Goal: Obtain resource: Obtain resource

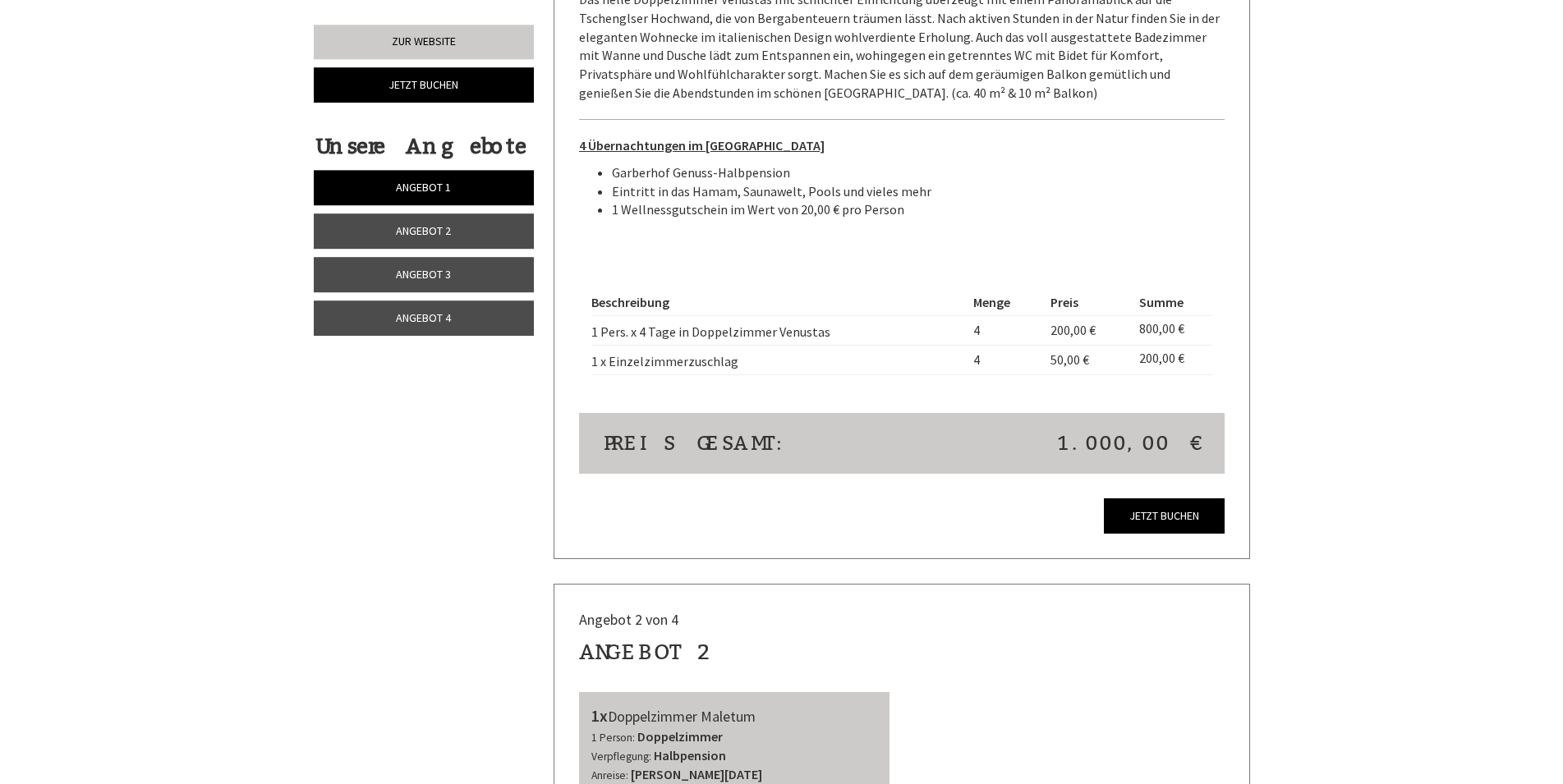
scroll to position [1507, 0]
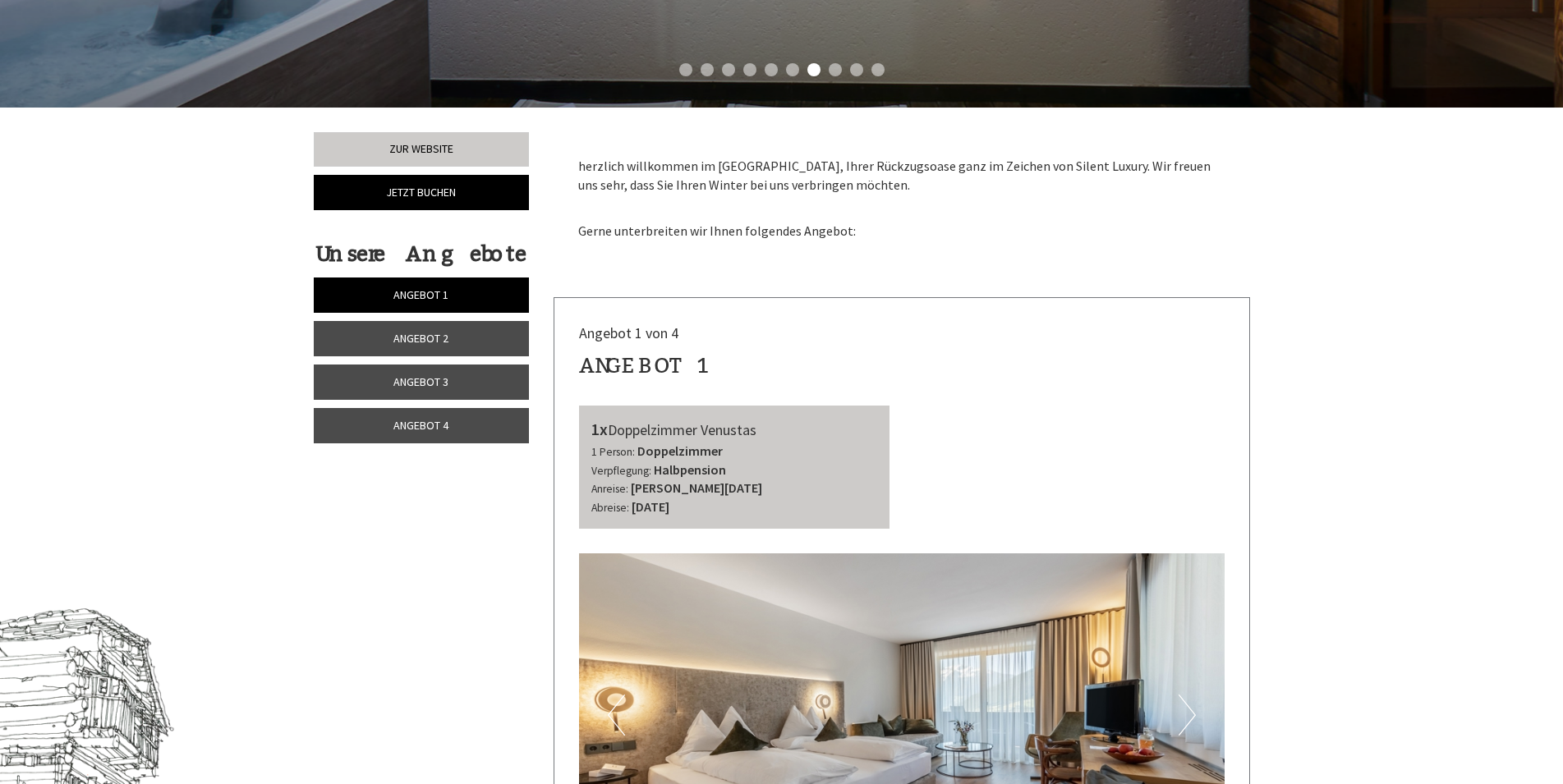
scroll to position [84, 0]
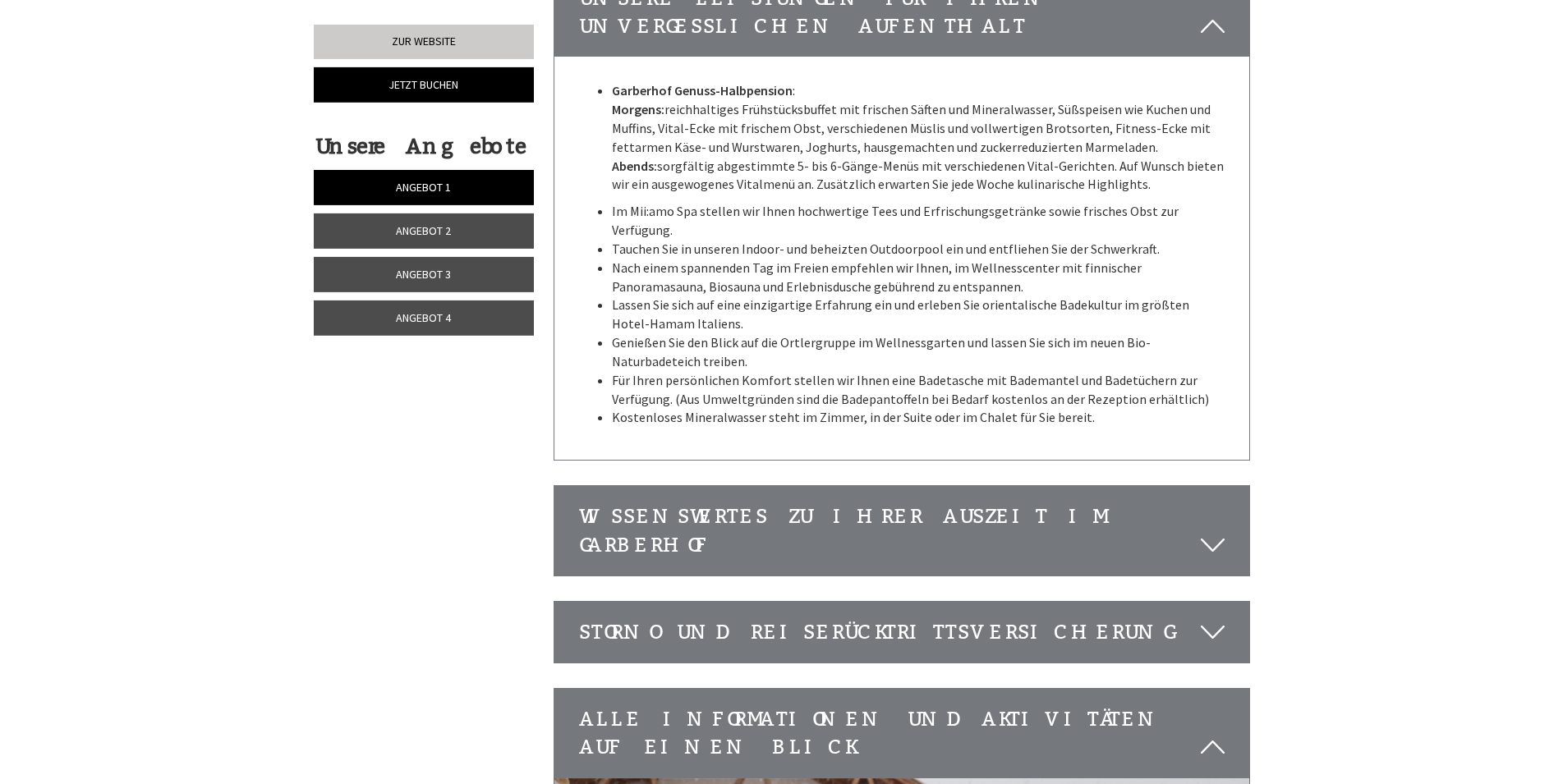
scroll to position [5193, 0]
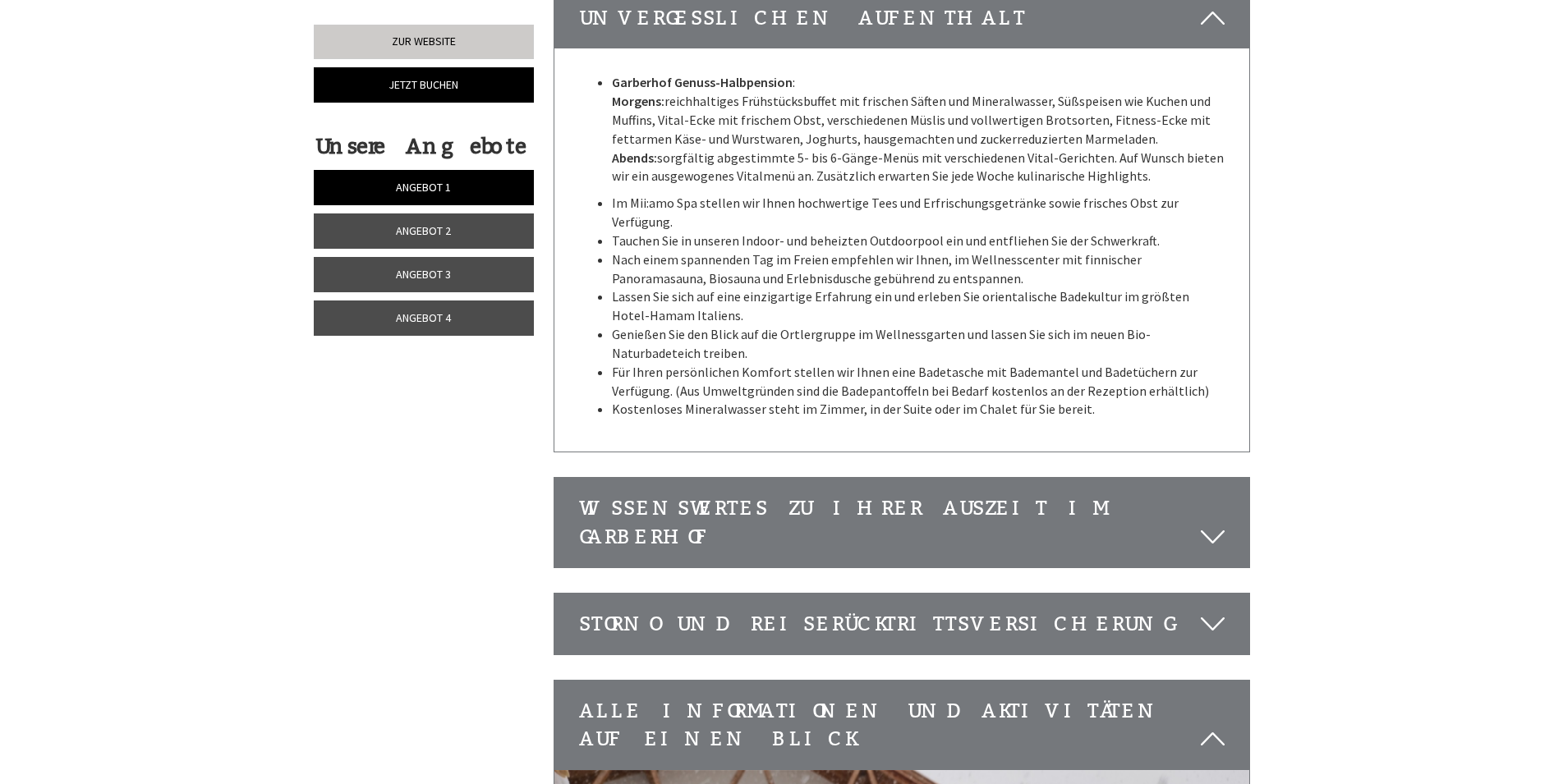
click at [1215, 523] on icon at bounding box center [1212, 537] width 24 height 28
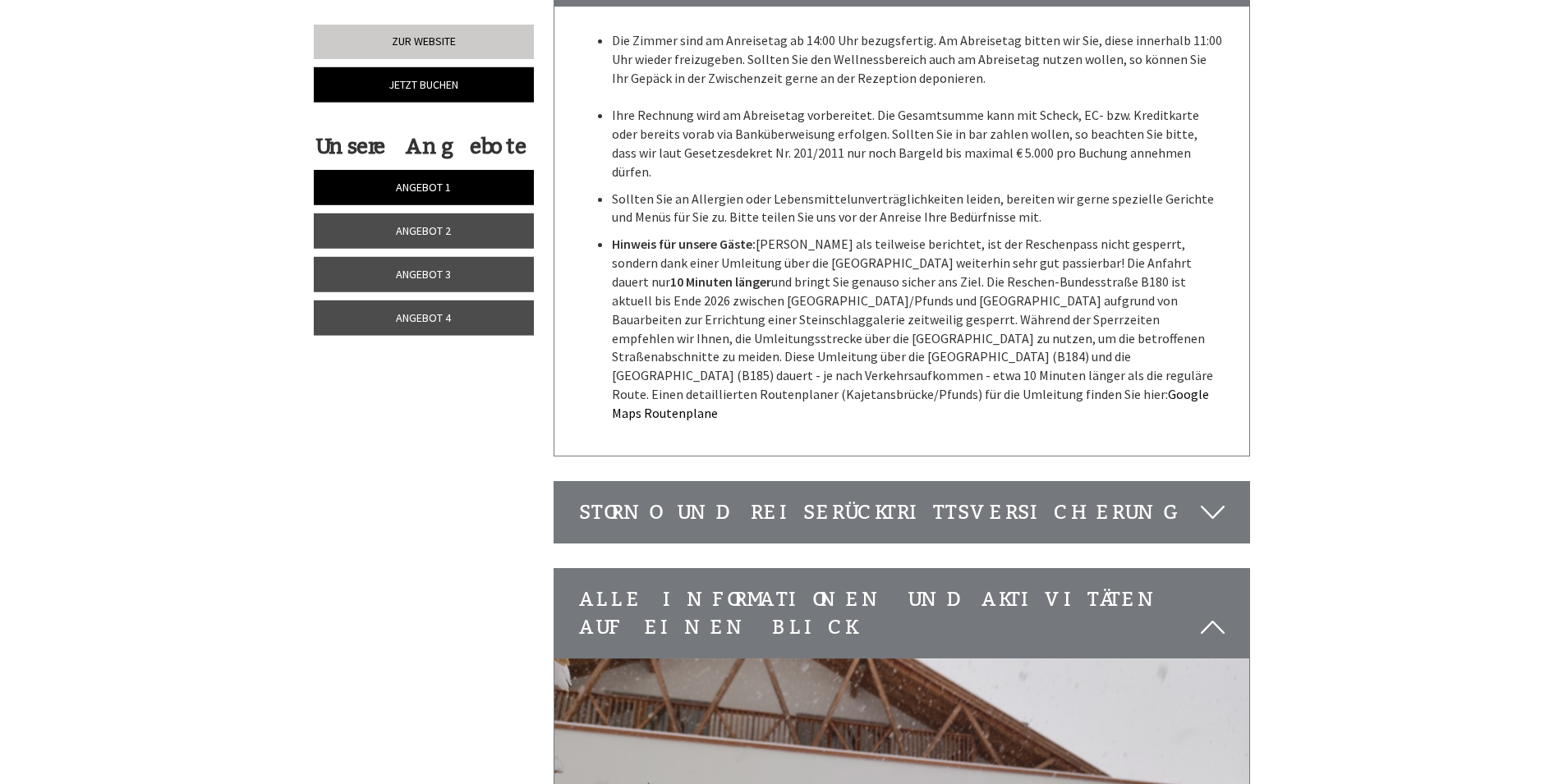
scroll to position [5779, 0]
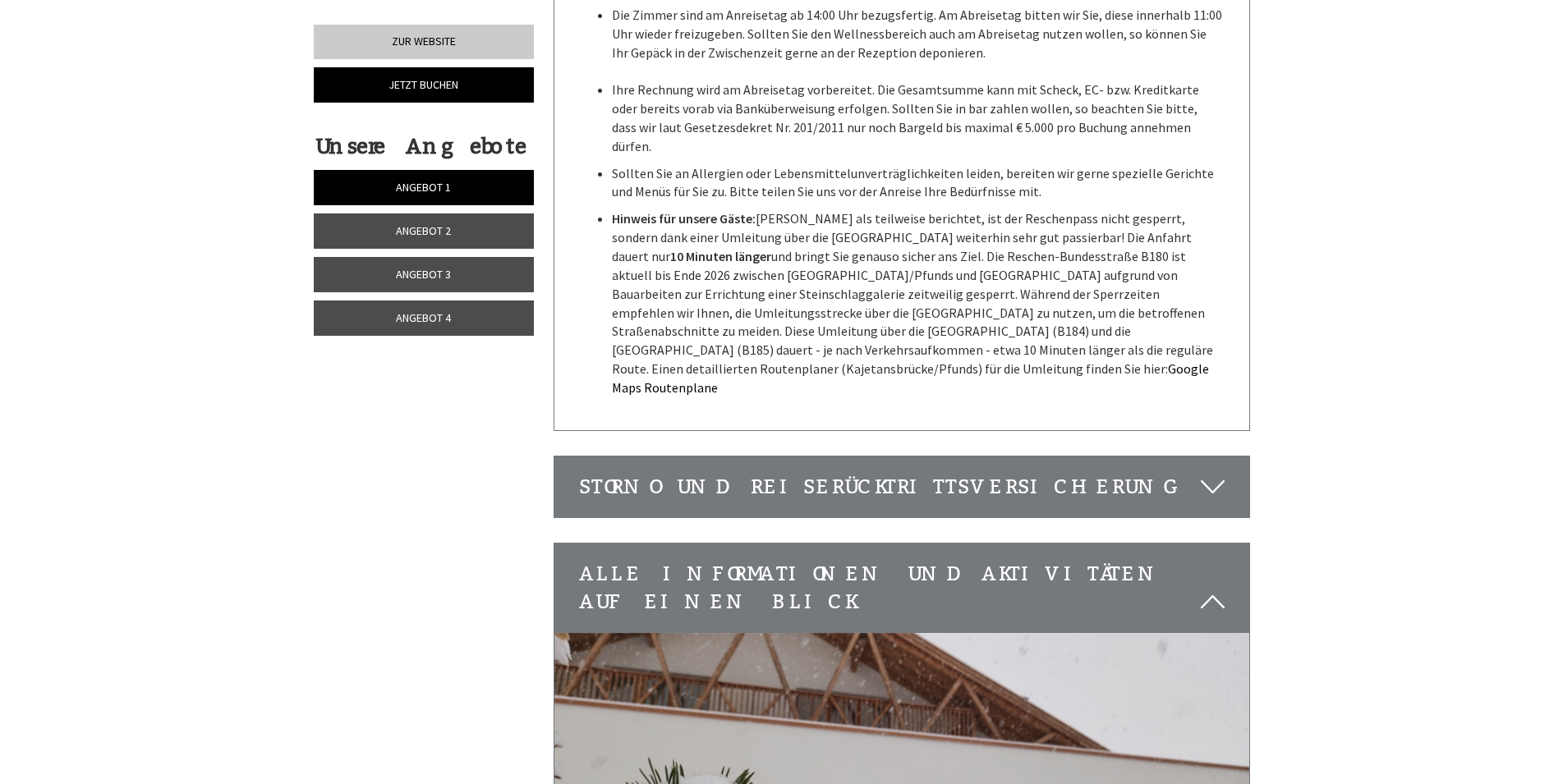
click at [1214, 473] on icon at bounding box center [1212, 487] width 24 height 28
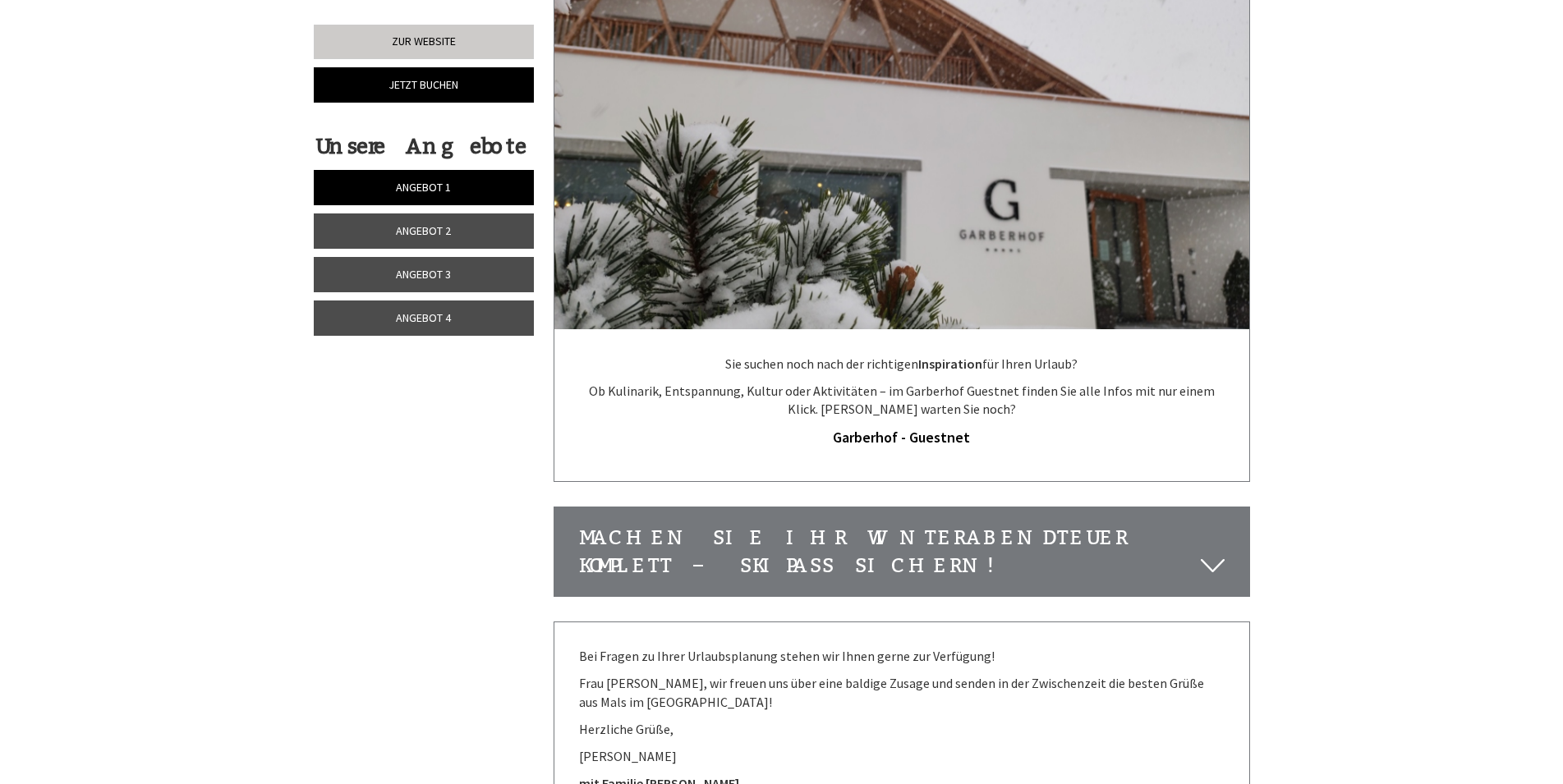
scroll to position [6282, 0]
